Goal: Ask a question

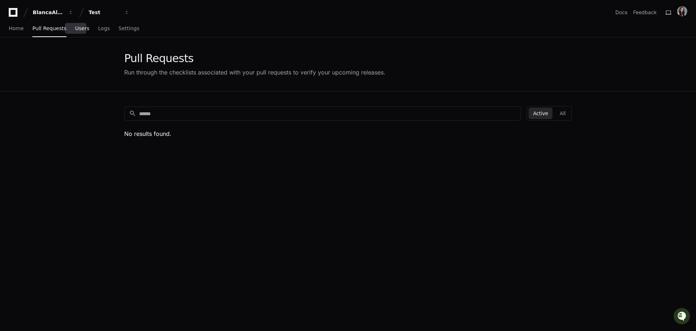
click at [81, 27] on span "Users" at bounding box center [82, 28] width 14 height 4
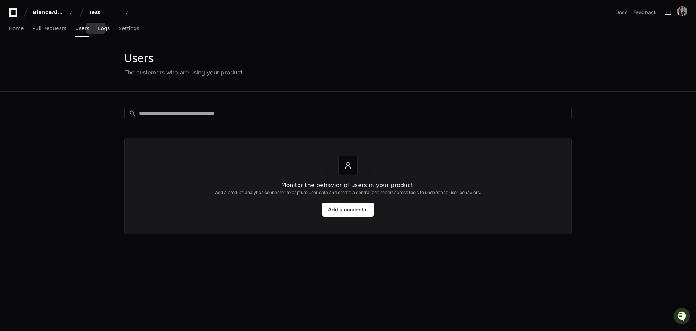
click at [98, 30] on span "Logs" at bounding box center [104, 28] width 12 height 4
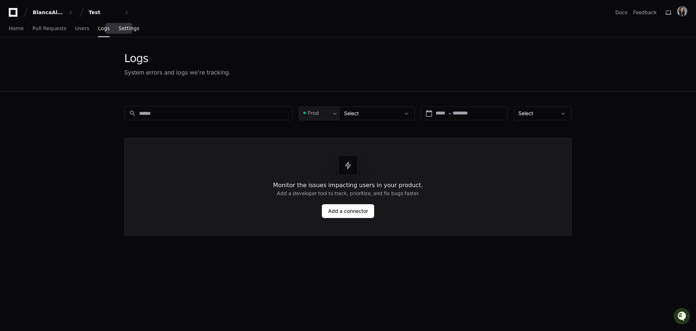
click at [118, 28] on span "Settings" at bounding box center [128, 28] width 21 height 4
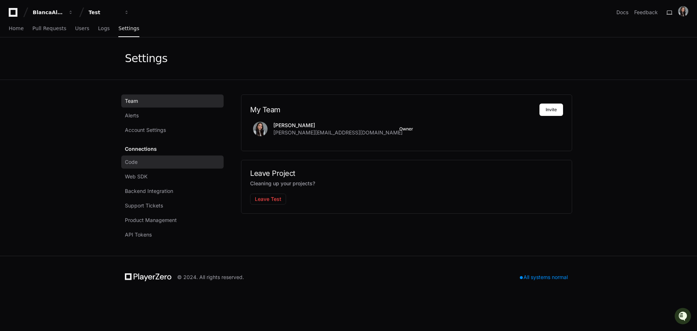
click at [146, 162] on link "Code" at bounding box center [172, 161] width 102 height 13
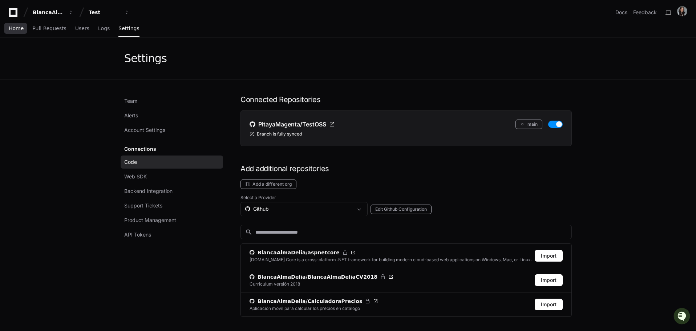
click at [10, 28] on span "Home" at bounding box center [16, 28] width 15 height 4
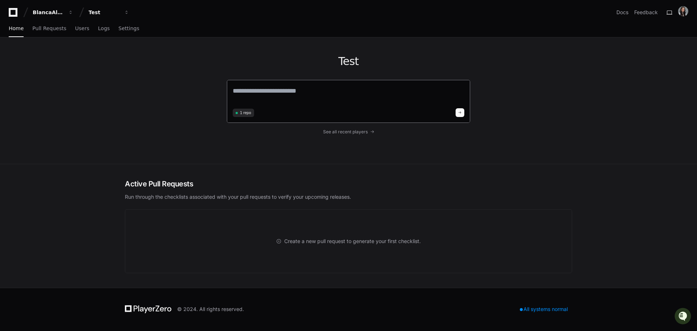
click at [275, 93] on textarea at bounding box center [349, 96] width 232 height 20
type textarea "**********"
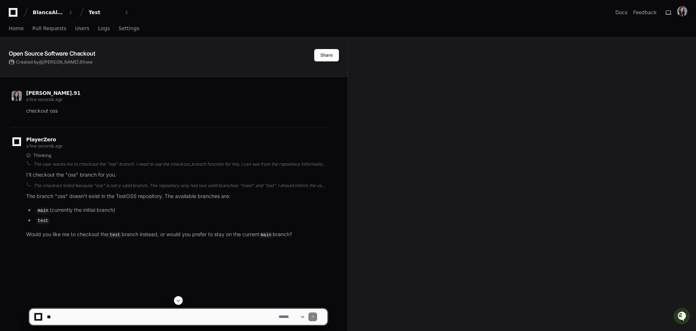
click at [112, 313] on textarea at bounding box center [161, 317] width 232 height 16
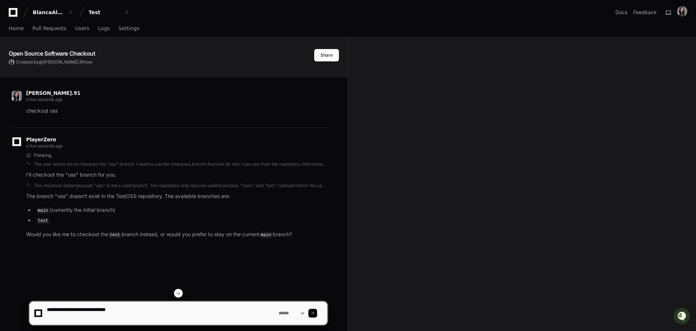
paste textarea "**********"
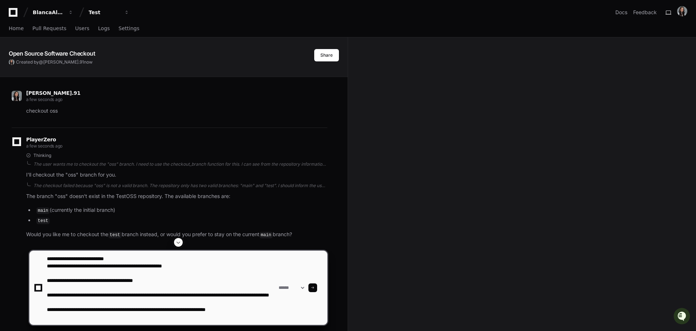
scroll to position [7, 0]
click at [261, 319] on textarea at bounding box center [161, 288] width 232 height 74
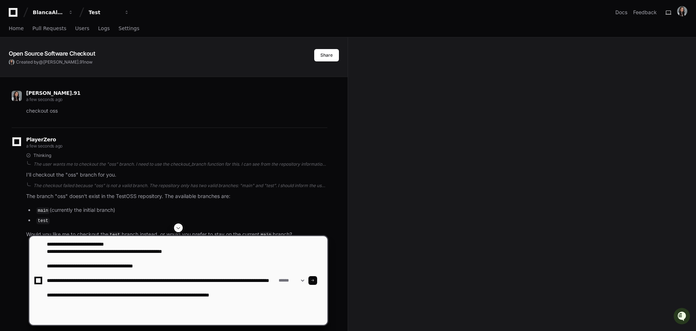
paste textarea "**********"
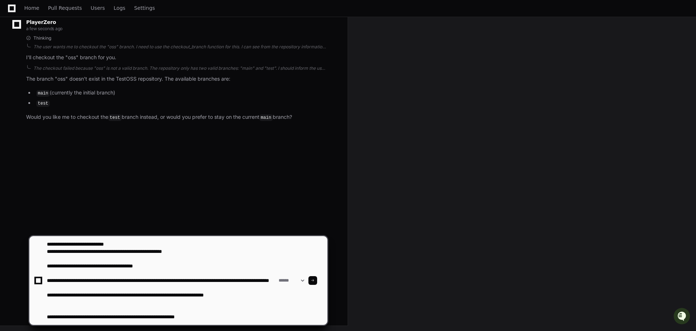
scroll to position [118, 0]
click at [230, 317] on textarea at bounding box center [161, 280] width 232 height 89
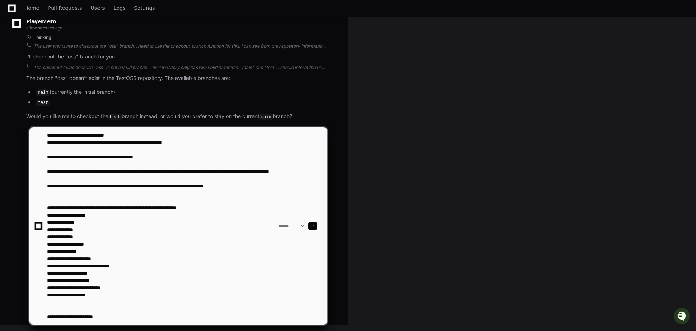
scroll to position [7, 0]
click at [120, 318] on textarea at bounding box center [161, 226] width 232 height 198
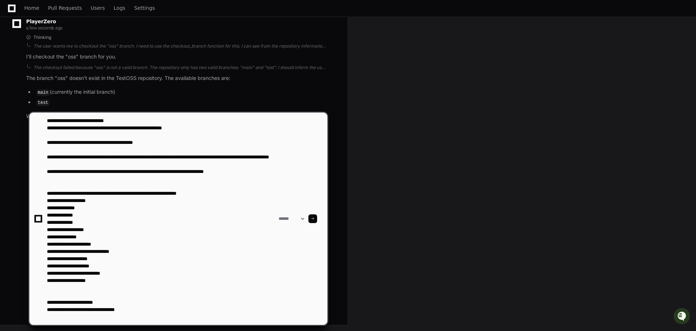
click at [104, 317] on textarea at bounding box center [161, 219] width 232 height 212
paste textarea "**********"
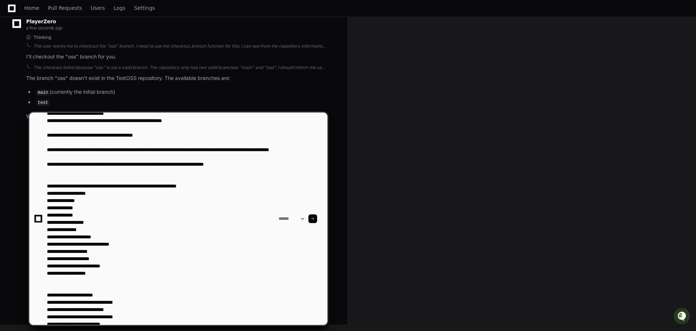
scroll to position [9, 0]
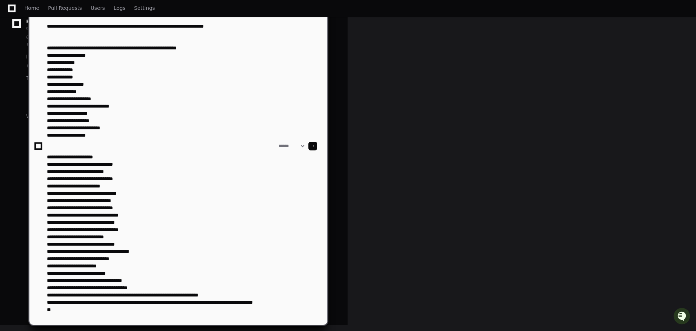
type textarea "**********"
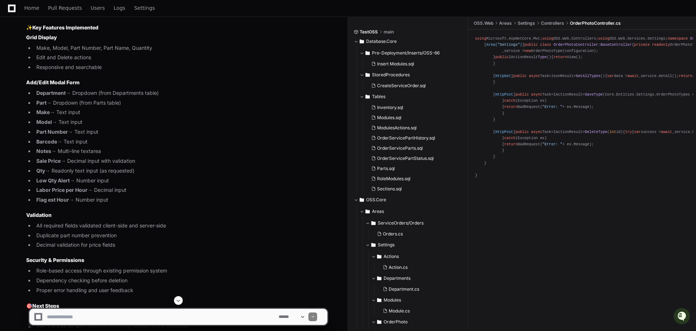
scroll to position [3490, 0]
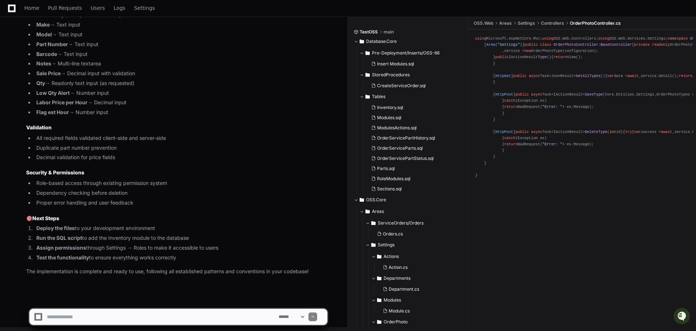
click at [117, 321] on textarea at bounding box center [161, 317] width 232 height 16
type textarea "**********"
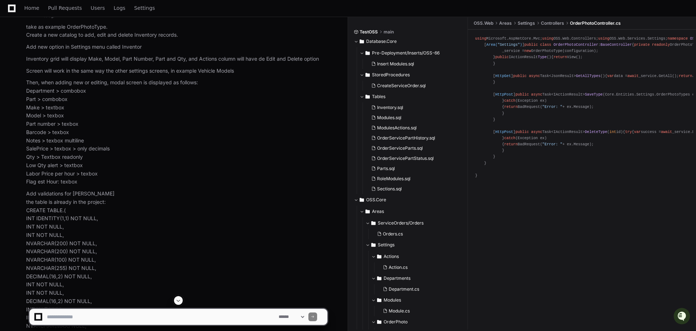
scroll to position [182, 0]
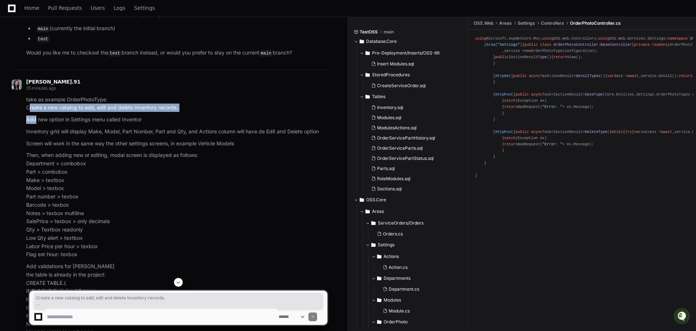
drag, startPoint x: 26, startPoint y: 108, endPoint x: 35, endPoint y: 120, distance: 14.5
click at [35, 120] on article "take as example OrderPhotoType. Create a new catalog to add, edit and delete In…" at bounding box center [176, 270] width 301 height 349
click at [102, 128] on p "Inventory grid will display Make, Model, Part Number, Part and Qty, and Actions…" at bounding box center [176, 132] width 301 height 8
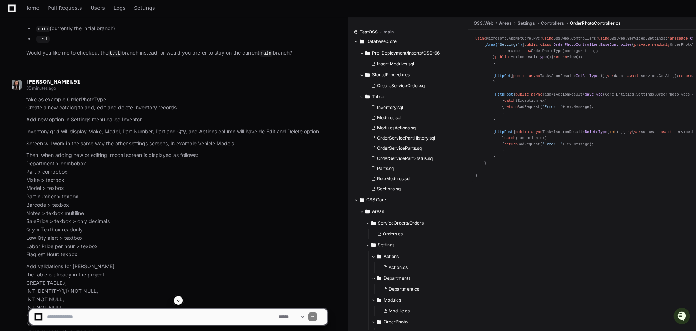
click at [27, 130] on p "Inventory grid will display Make, Model, Part Number, Part and Qty, and Actions…" at bounding box center [176, 132] width 301 height 8
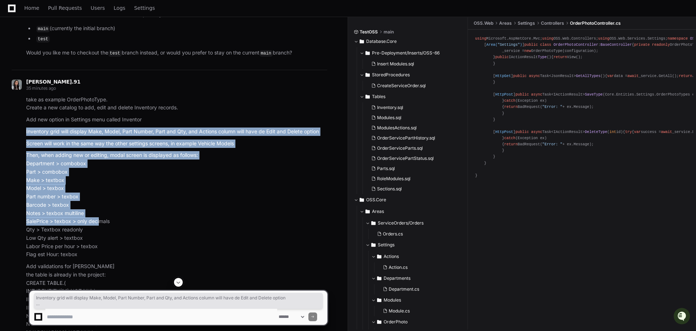
scroll to position [218, 0]
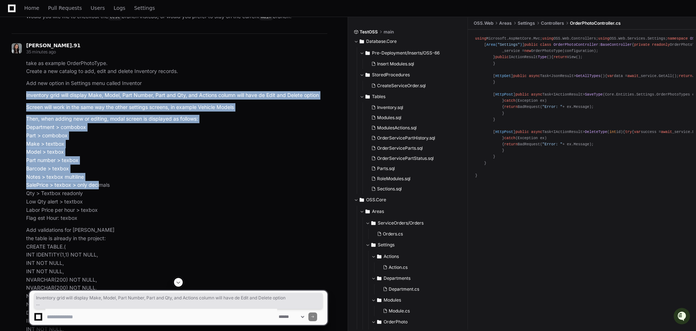
drag, startPoint x: 27, startPoint y: 132, endPoint x: 105, endPoint y: 214, distance: 114.1
click at [105, 214] on div "take as example OrderPhotoType. Create a new catalog to add, edit and delete In…" at bounding box center [170, 233] width 316 height 349
copy article "Inventory grid will display Make, Model, Part Number, Part and Qty, and Actions…"
click at [102, 150] on p "Then, when adding new or editing, modal screen is displayed as follows: Departm…" at bounding box center [176, 169] width 301 height 108
click at [62, 134] on p "Then, when adding new or editing, modal screen is displayed as follows: Departm…" at bounding box center [176, 169] width 301 height 108
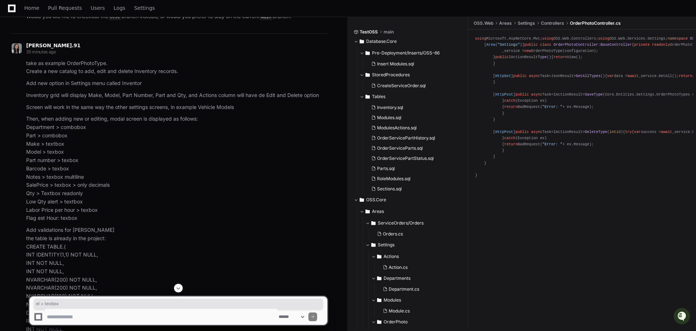
drag, startPoint x: 68, startPoint y: 153, endPoint x: 72, endPoint y: 153, distance: 4.7
click at [72, 153] on p "Then, when adding new or editing, modal screen is displayed as follows: Departm…" at bounding box center [176, 169] width 301 height 108
click at [53, 147] on p "Then, when adding new or editing, modal screen is displayed as follows: Departm…" at bounding box center [176, 169] width 301 height 108
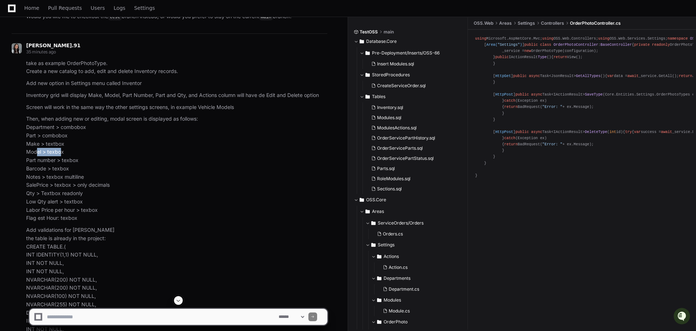
drag, startPoint x: 34, startPoint y: 151, endPoint x: 70, endPoint y: 154, distance: 35.7
click at [70, 154] on p "Then, when adding new or editing, modal screen is displayed as follows: Departm…" at bounding box center [176, 169] width 301 height 108
